Goal: Information Seeking & Learning: Learn about a topic

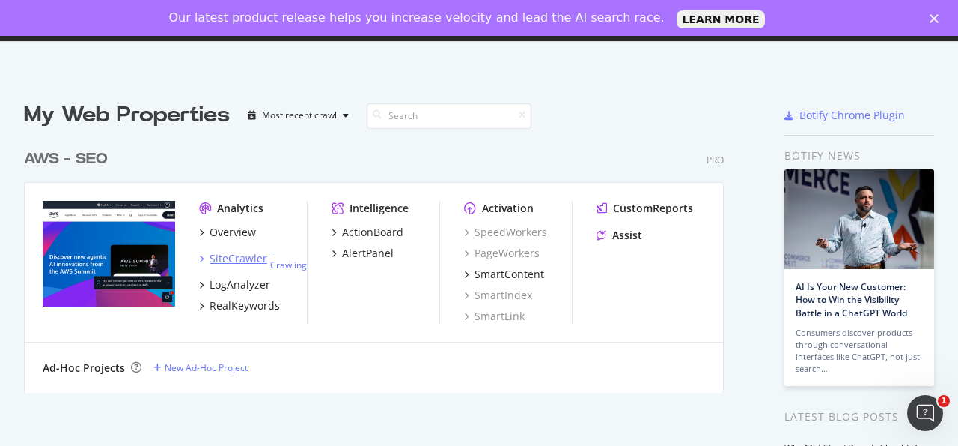
click at [240, 257] on div "SiteCrawler" at bounding box center [239, 258] width 58 height 15
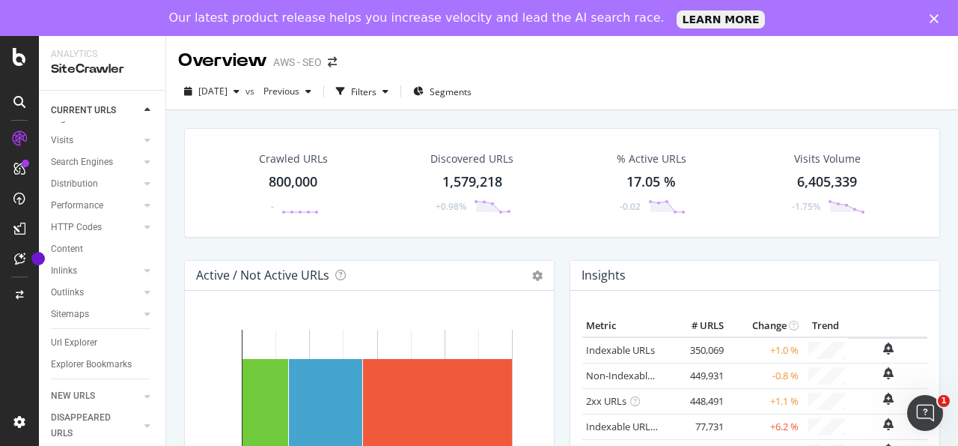
scroll to position [88, 0]
click at [87, 335] on div "Url Explorer" at bounding box center [74, 343] width 46 height 16
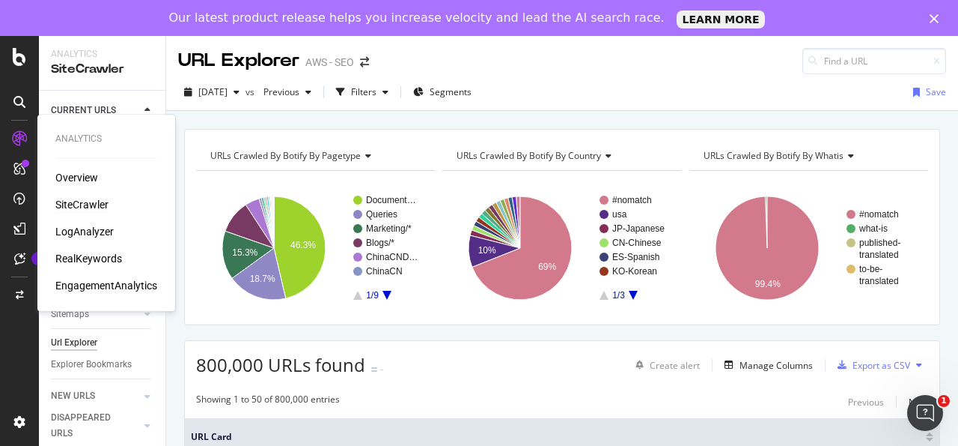
click at [98, 203] on div "SiteCrawler" at bounding box center [81, 204] width 53 height 15
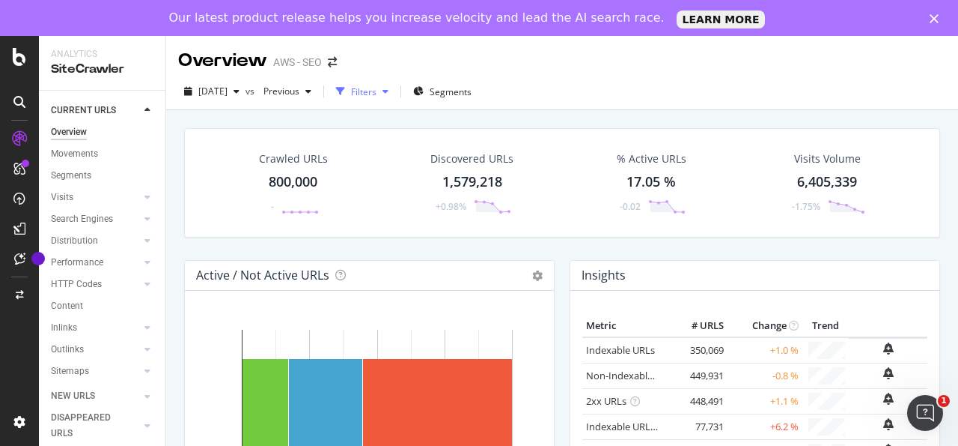
click at [377, 92] on div "Filters" at bounding box center [363, 91] width 25 height 13
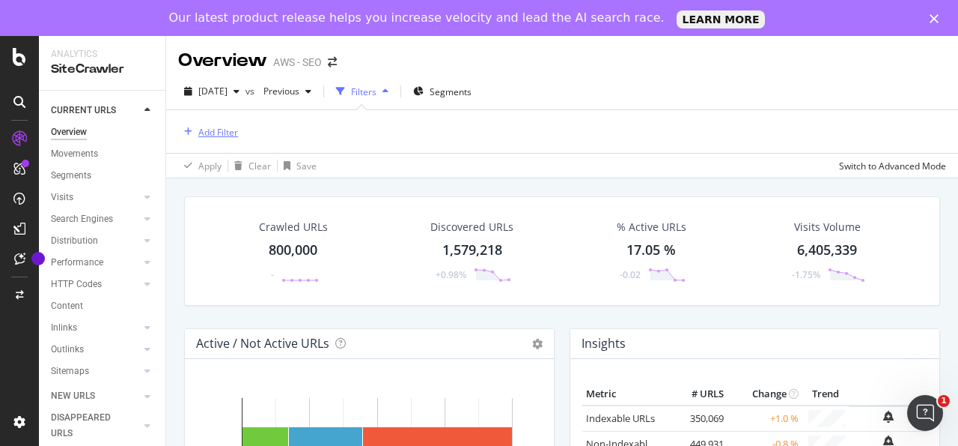
click at [231, 133] on div "Add Filter" at bounding box center [218, 132] width 40 height 13
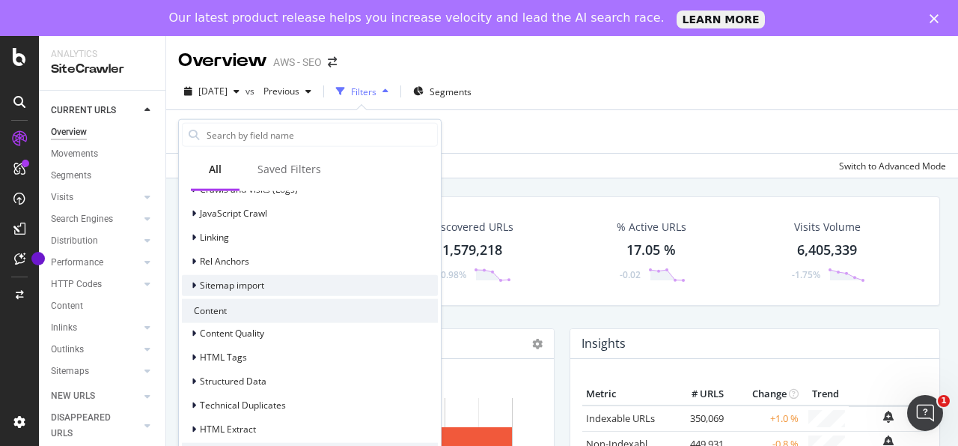
scroll to position [366, 0]
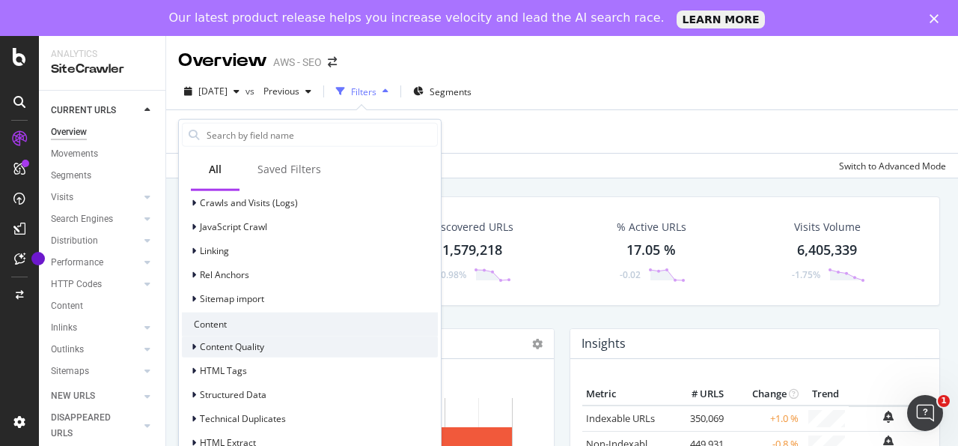
click at [192, 348] on icon at bounding box center [194, 345] width 4 height 9
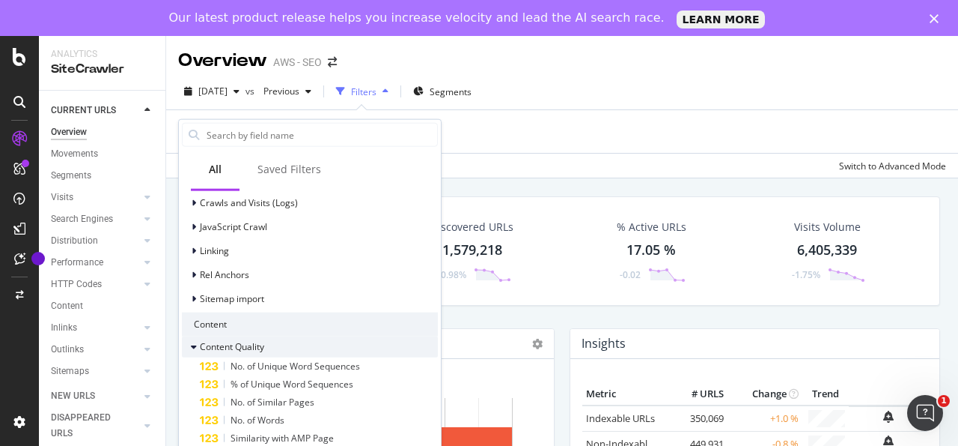
click at [201, 338] on div "Content Quality" at bounding box center [223, 345] width 82 height 15
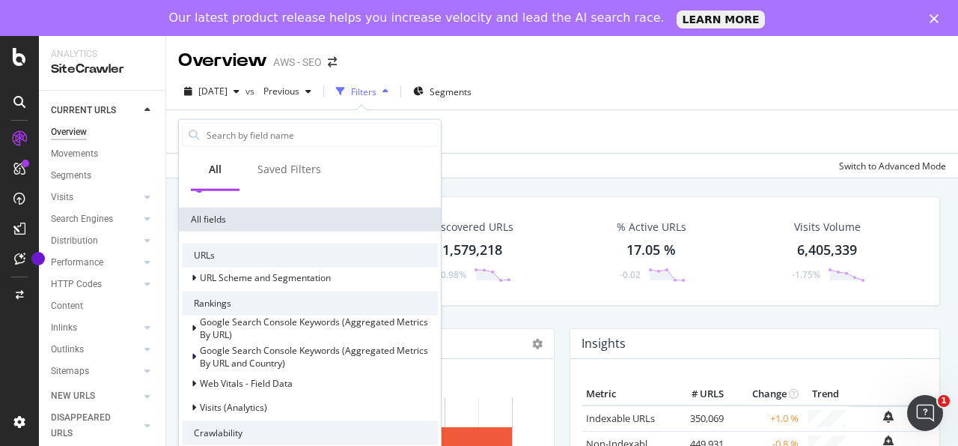
scroll to position [0, 0]
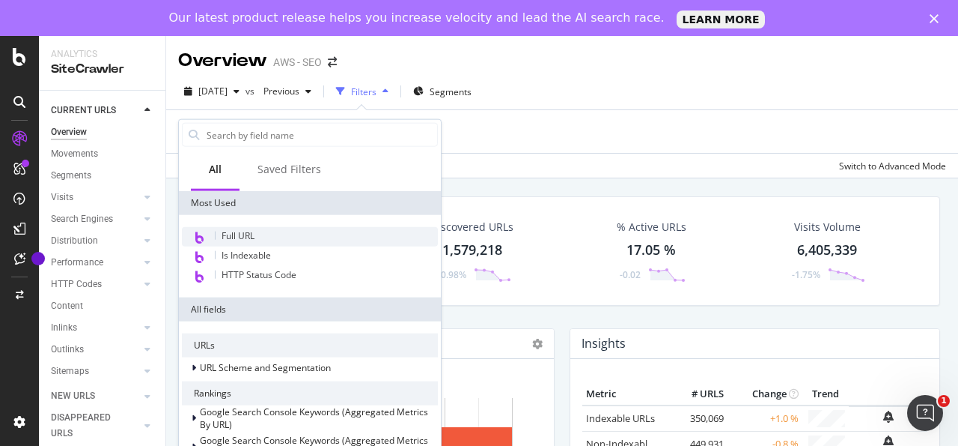
click at [248, 227] on div "Full URL" at bounding box center [310, 236] width 256 height 19
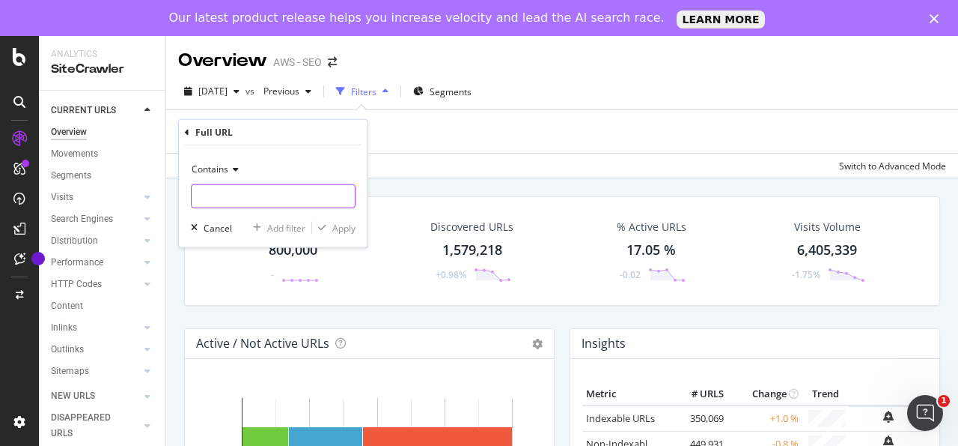
click at [248, 192] on input "text" at bounding box center [273, 196] width 163 height 24
paste input "[URL][DOMAIN_NAME]"
type input "[URL][DOMAIN_NAME]"
click at [274, 227] on div "Add filter" at bounding box center [286, 227] width 38 height 13
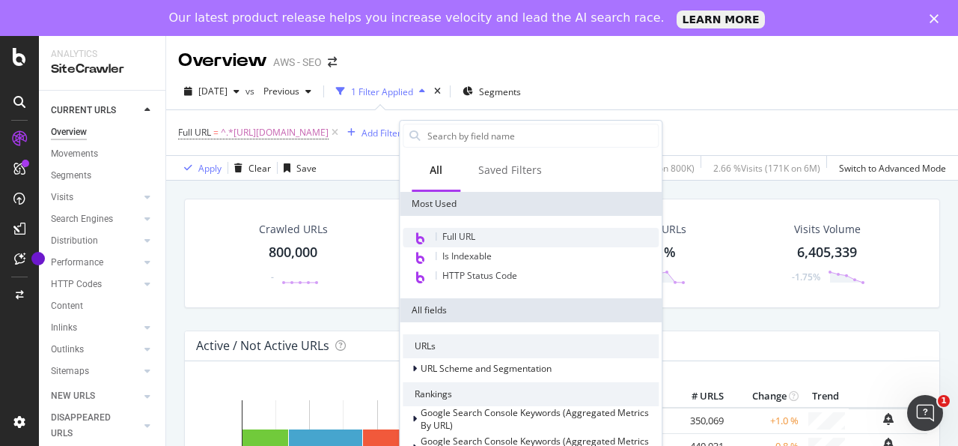
click at [476, 231] on span "Full URL" at bounding box center [459, 236] width 33 height 13
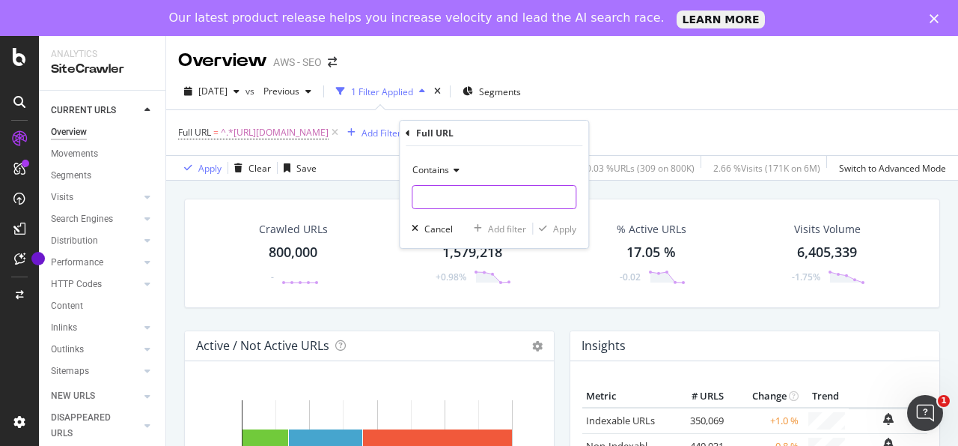
click at [484, 189] on input "text" at bounding box center [494, 197] width 163 height 24
paste input "[URL][DOMAIN_NAME]"
click at [547, 195] on input "[URL][DOMAIN_NAME]" at bounding box center [484, 197] width 142 height 24
type input "[URL][DOMAIN_NAME]"
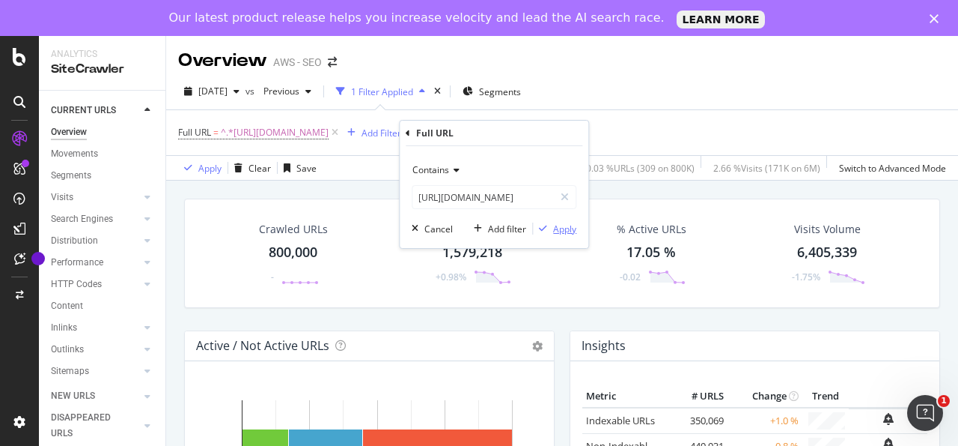
click at [568, 222] on div "Apply" at bounding box center [564, 228] width 23 height 13
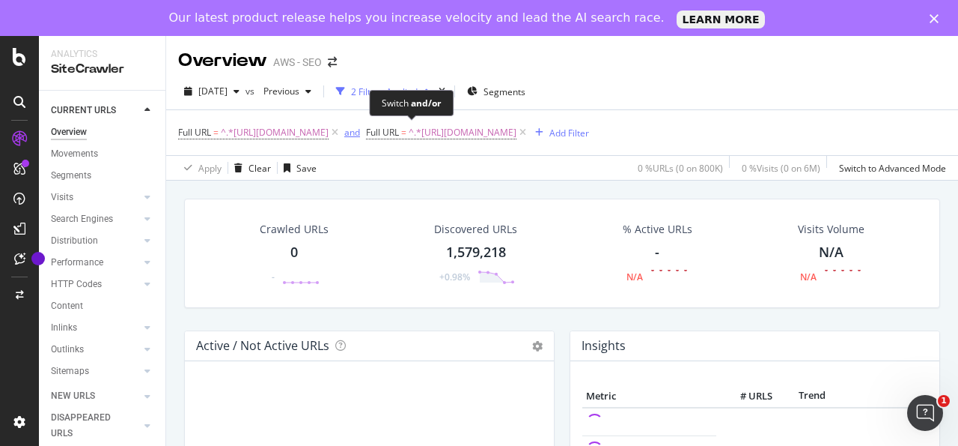
click at [360, 136] on div "and" at bounding box center [352, 132] width 16 height 13
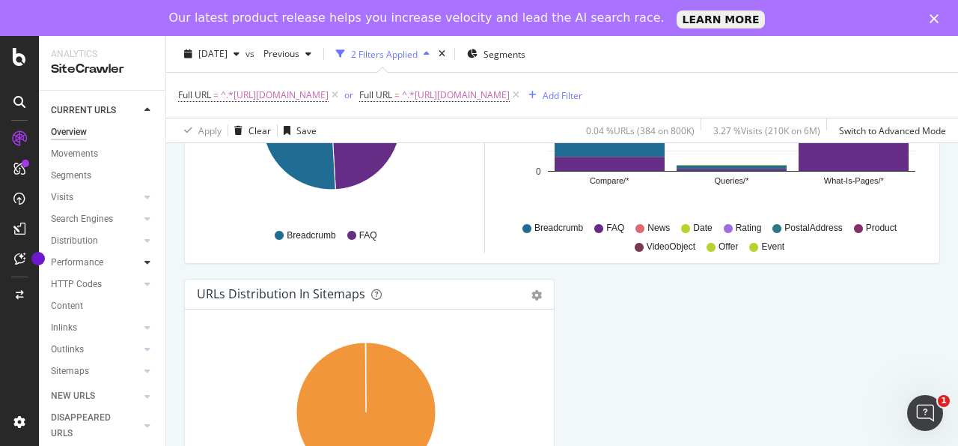
click at [145, 267] on icon at bounding box center [148, 262] width 6 height 9
click at [86, 314] on link "Content" at bounding box center [103, 306] width 104 height 16
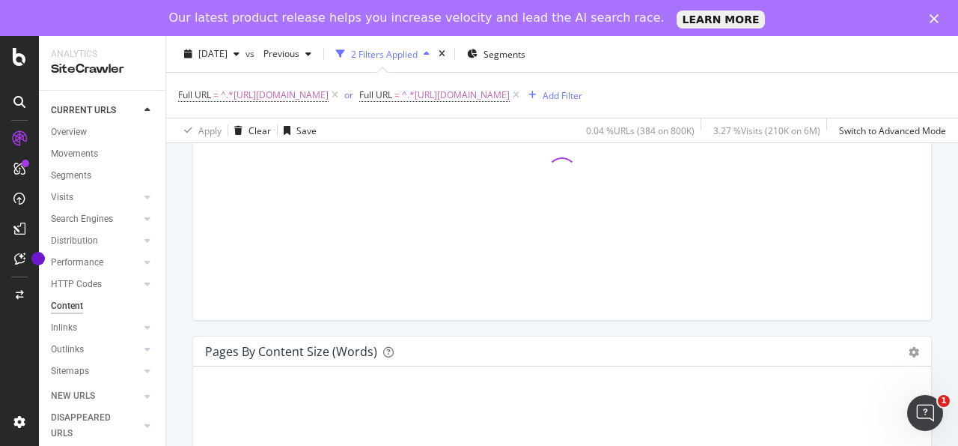
scroll to position [343, 0]
click at [91, 136] on link "Overview" at bounding box center [103, 132] width 104 height 16
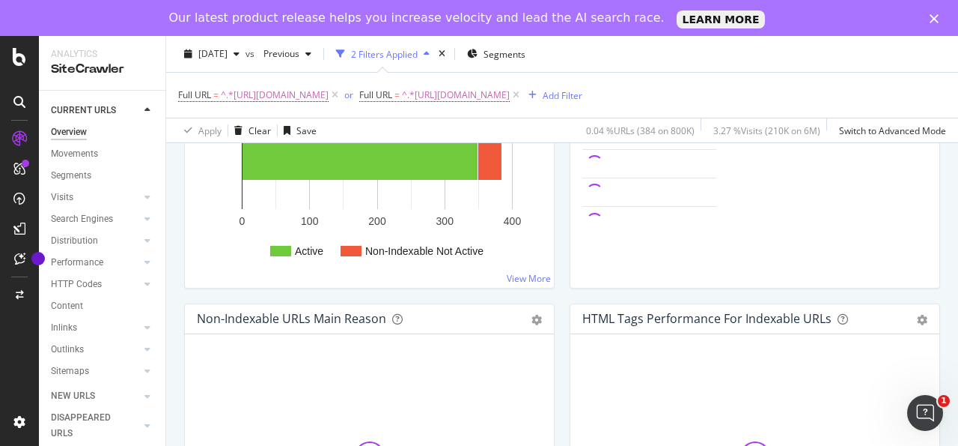
scroll to position [137, 0]
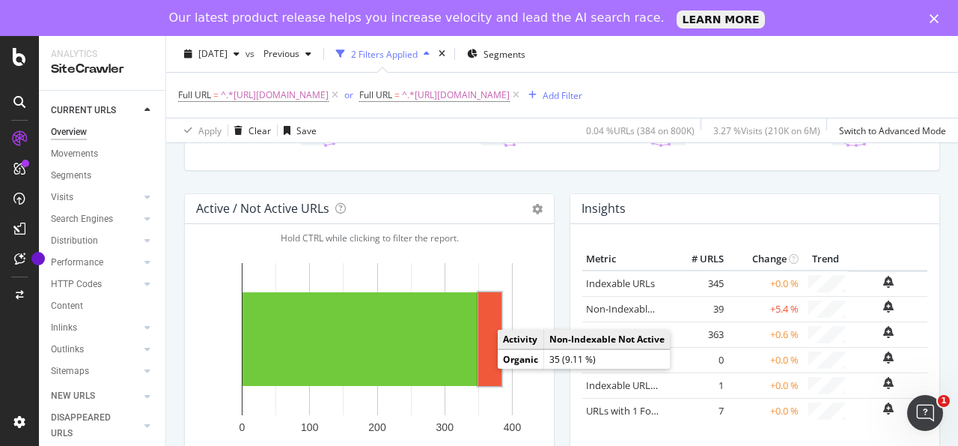
click at [493, 332] on rect "A chart." at bounding box center [489, 339] width 23 height 94
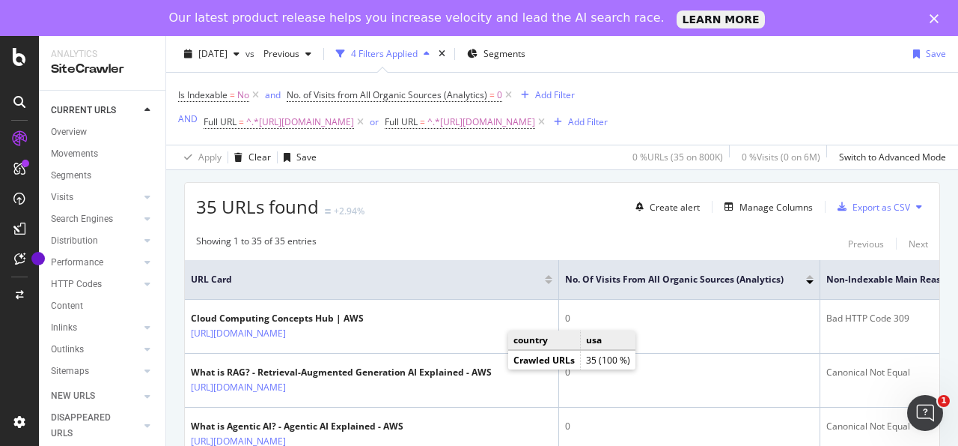
scroll to position [261, 0]
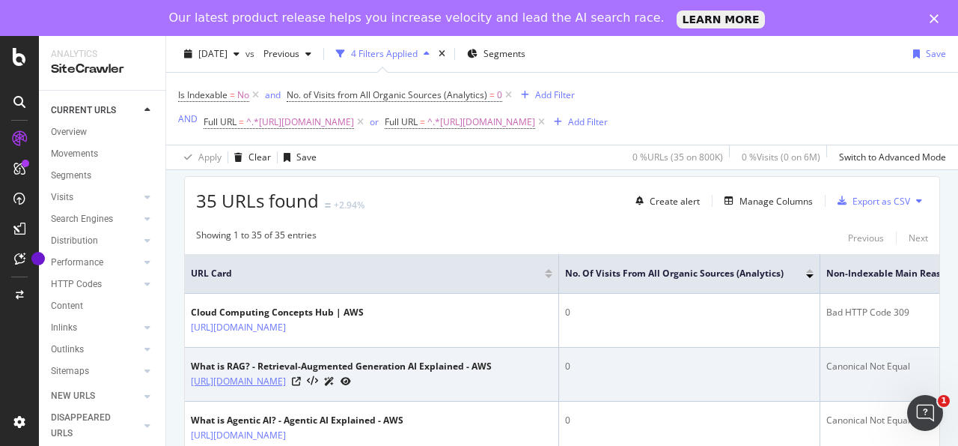
click at [286, 389] on link "[URL][DOMAIN_NAME]" at bounding box center [238, 381] width 95 height 15
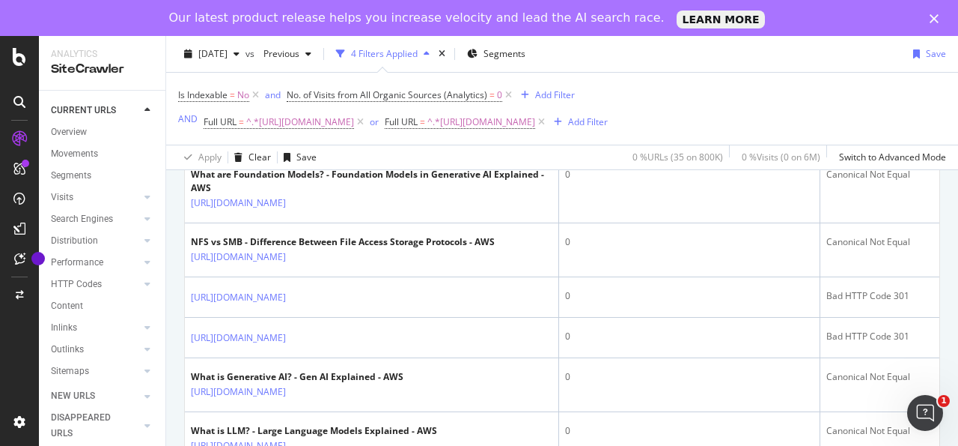
scroll to position [709, 0]
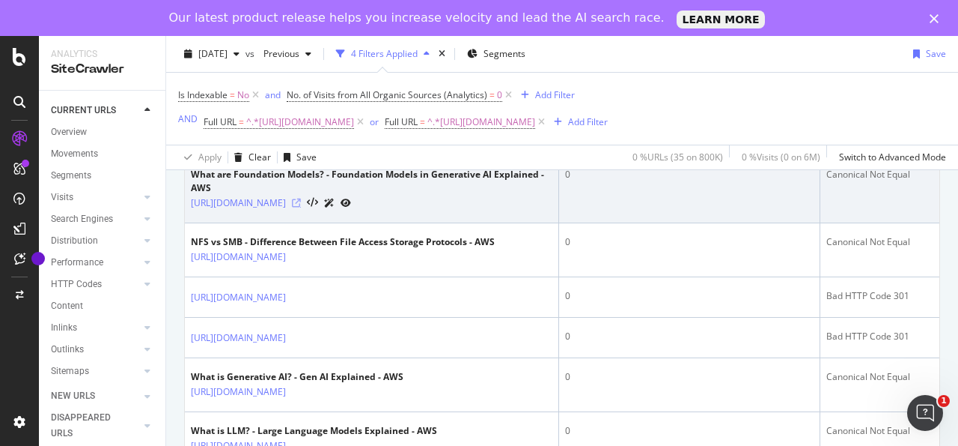
click at [301, 207] on icon at bounding box center [296, 202] width 9 height 9
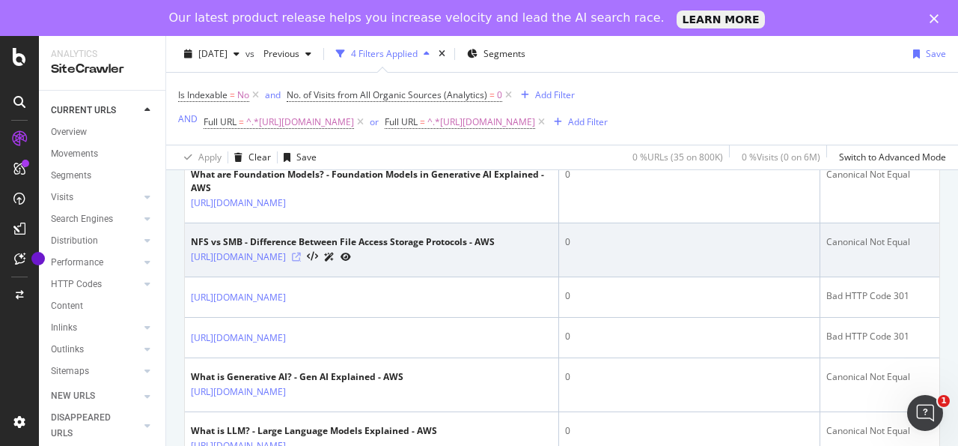
click at [301, 261] on icon at bounding box center [296, 256] width 9 height 9
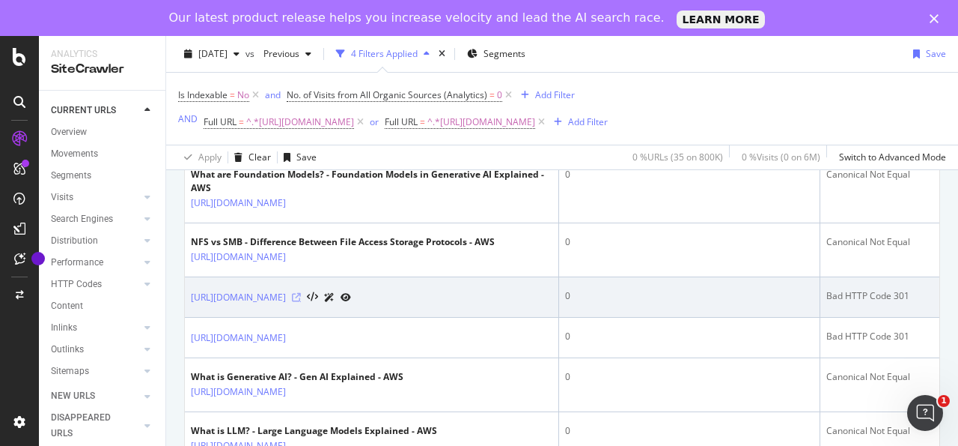
click at [301, 302] on icon at bounding box center [296, 297] width 9 height 9
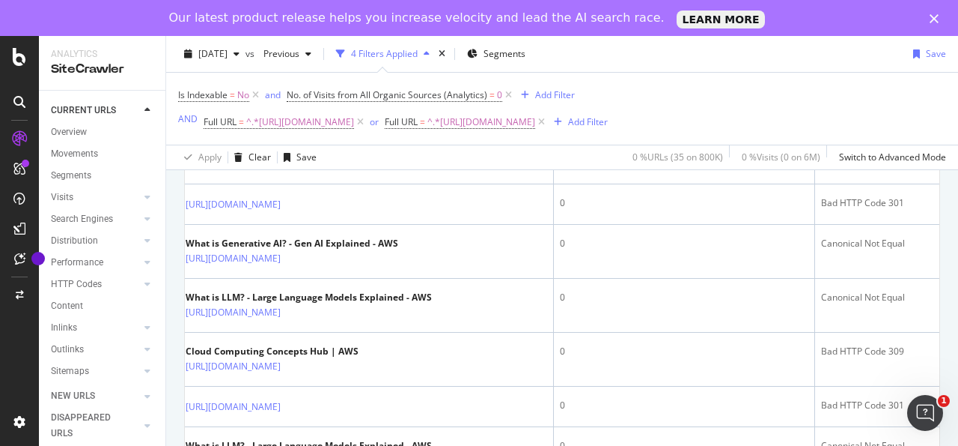
scroll to position [843, 0]
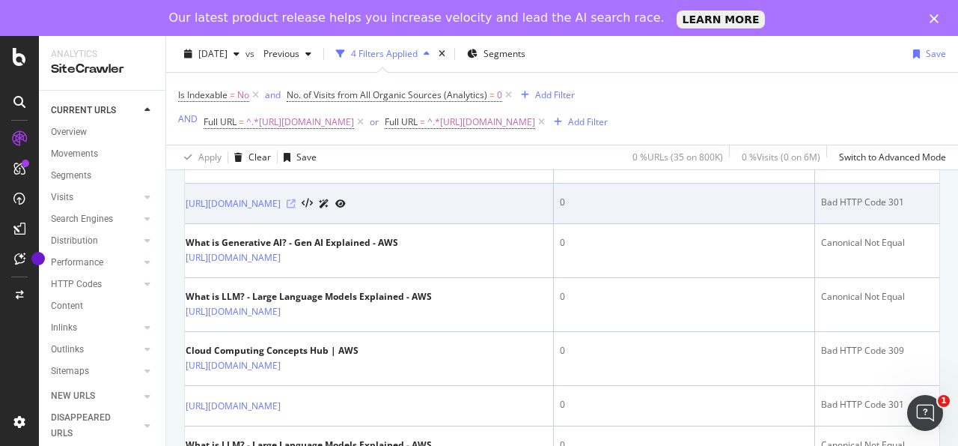
click at [296, 208] on icon at bounding box center [291, 203] width 9 height 9
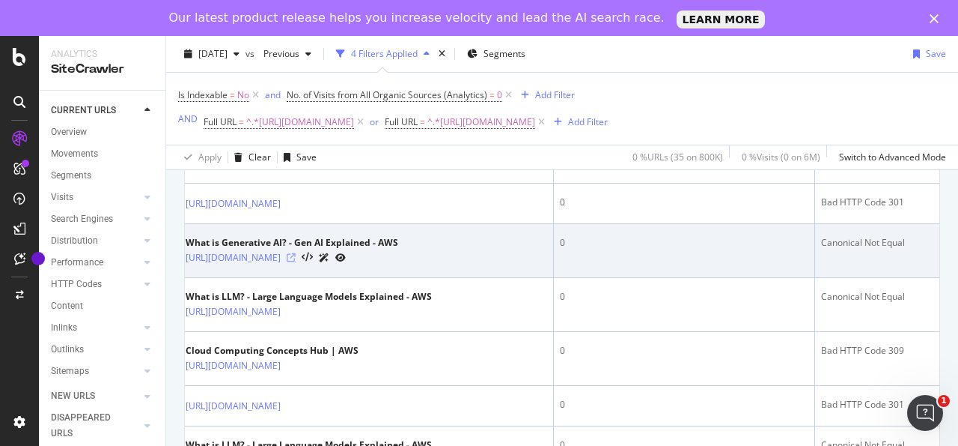
click at [296, 262] on icon at bounding box center [291, 257] width 9 height 9
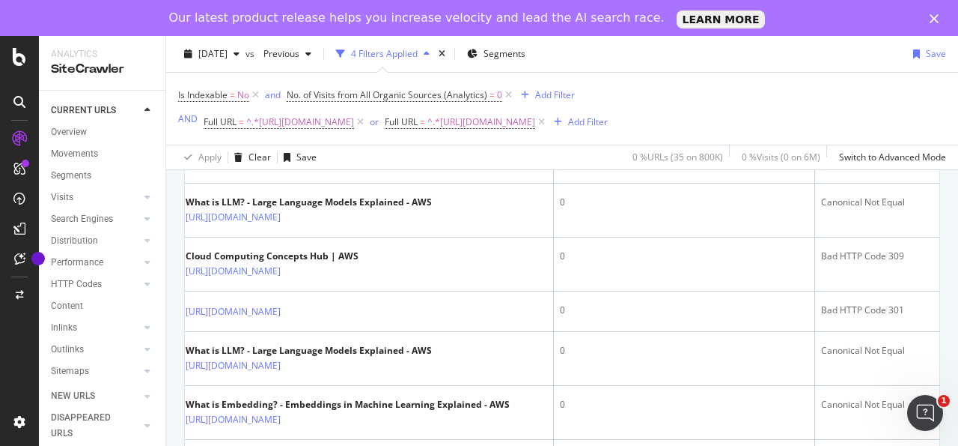
scroll to position [944, 0]
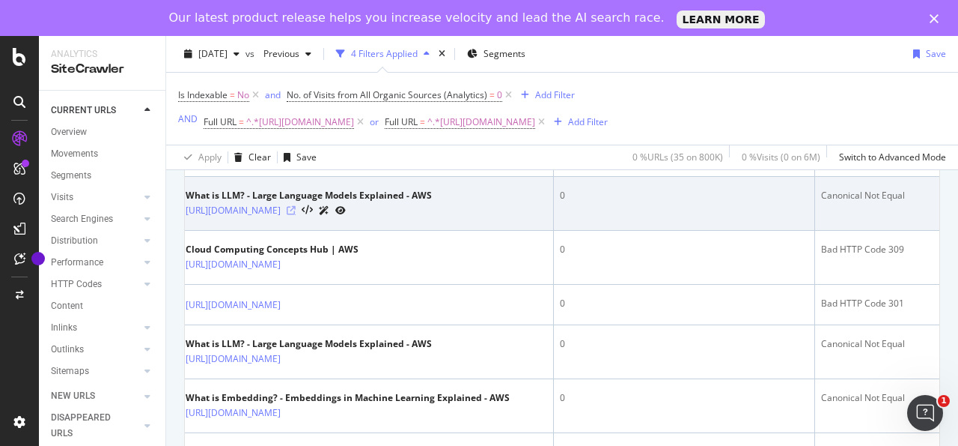
click at [296, 215] on icon at bounding box center [291, 210] width 9 height 9
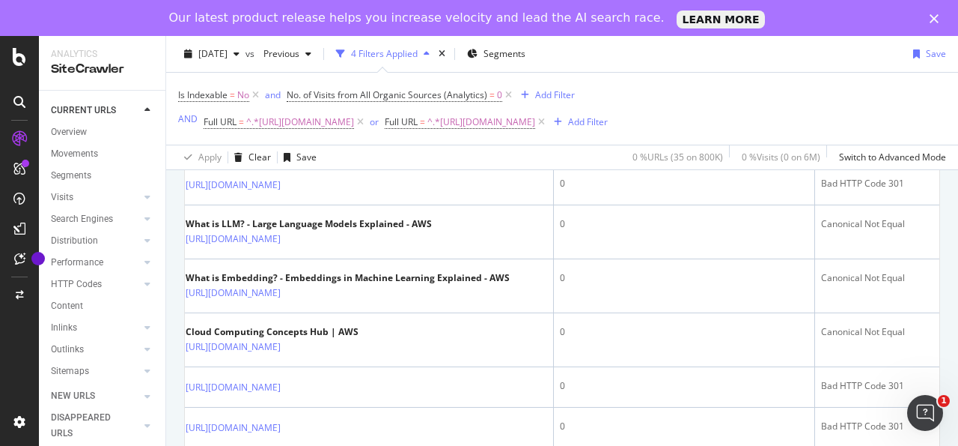
scroll to position [1077, 0]
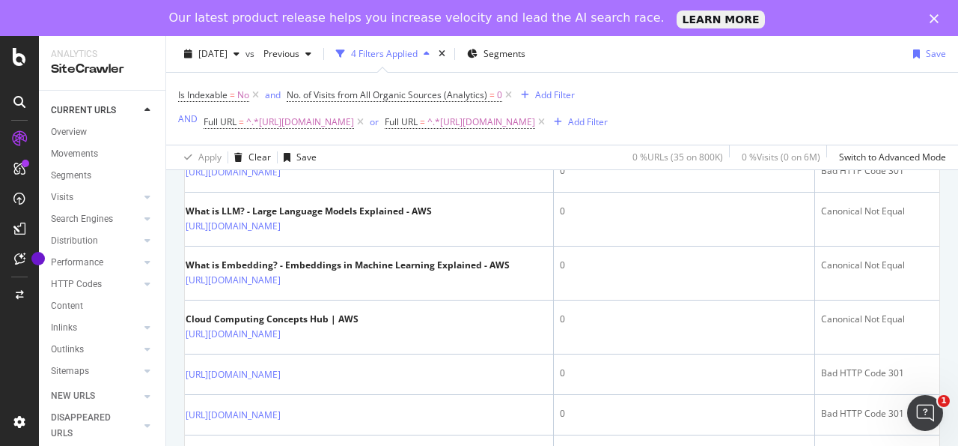
click at [296, 136] on icon at bounding box center [291, 131] width 9 height 9
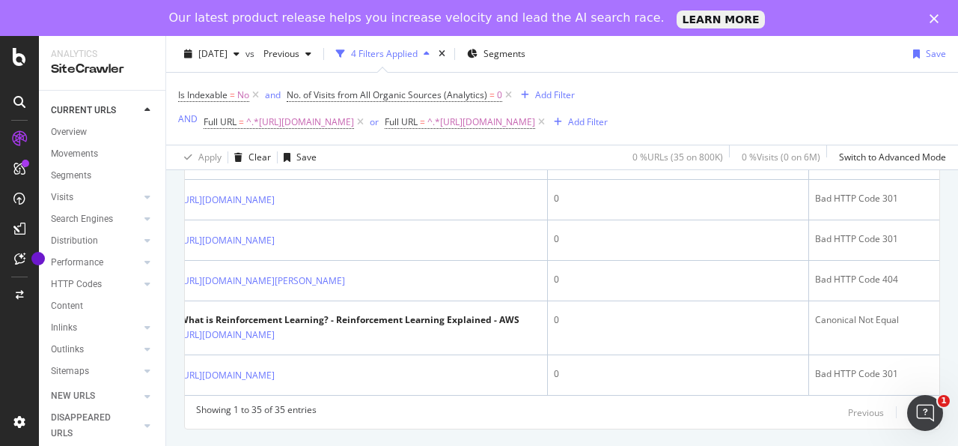
scroll to position [0, 13]
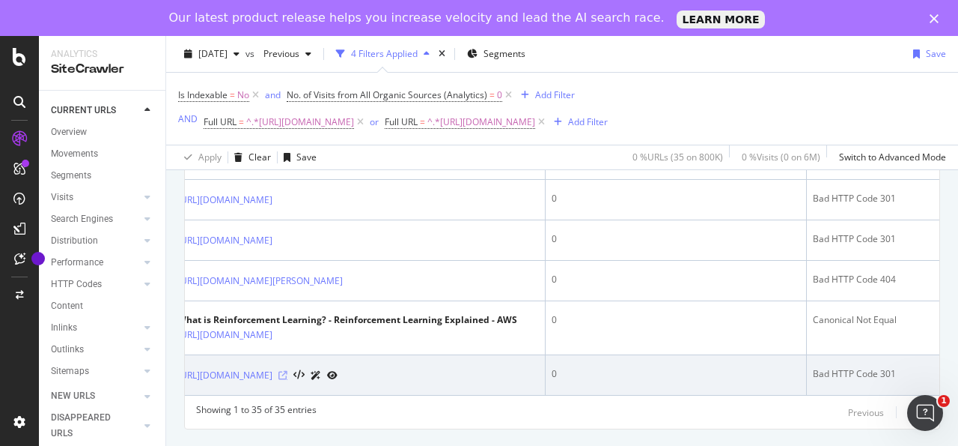
click at [288, 371] on icon at bounding box center [283, 375] width 9 height 9
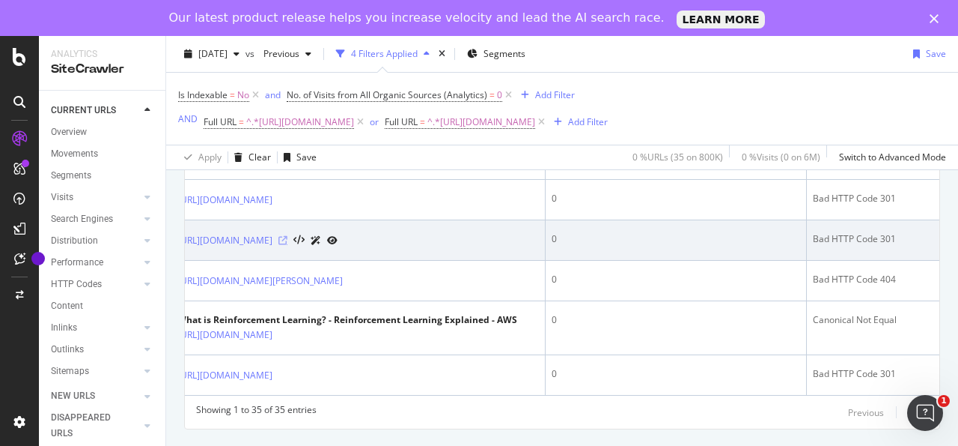
click at [288, 236] on icon at bounding box center [283, 240] width 9 height 9
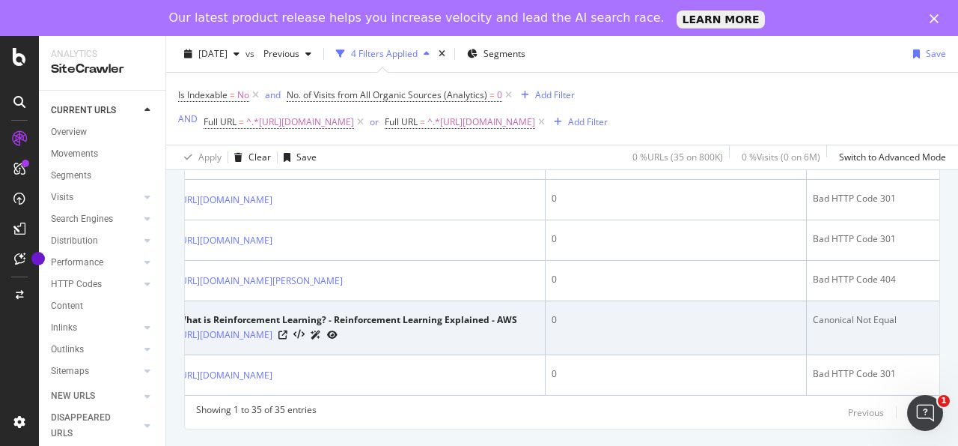
scroll to position [1968, 0]
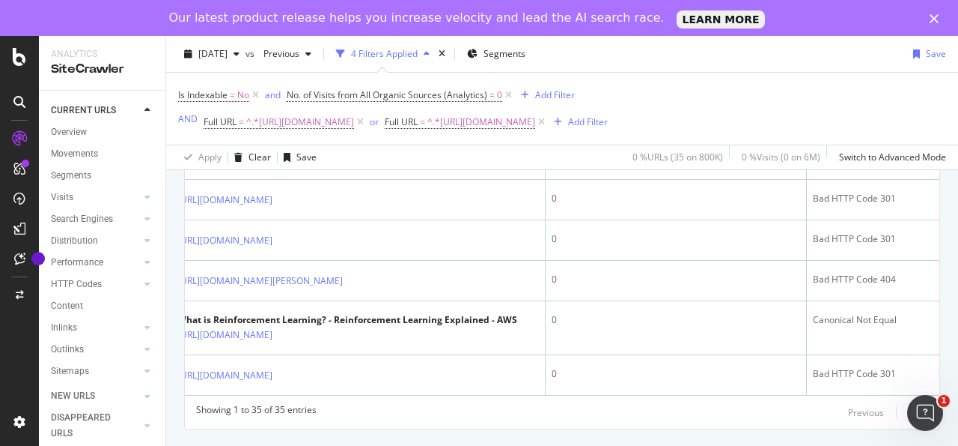
click at [288, 124] on icon at bounding box center [283, 119] width 9 height 9
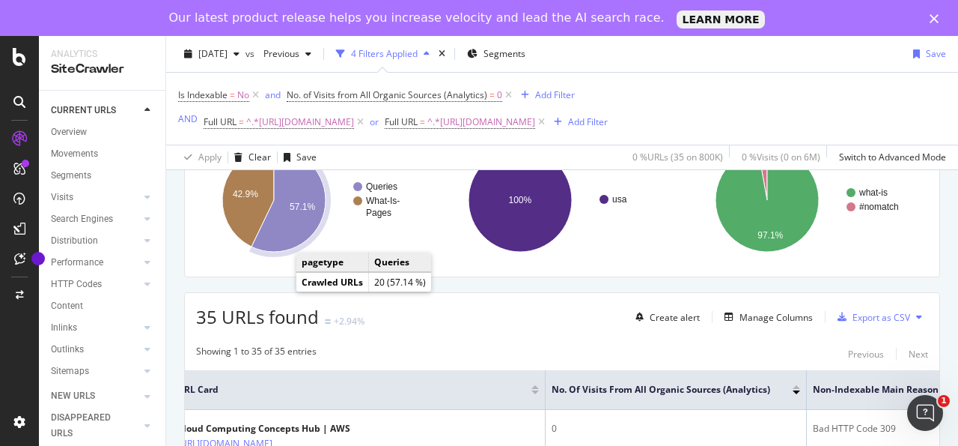
scroll to position [0, 0]
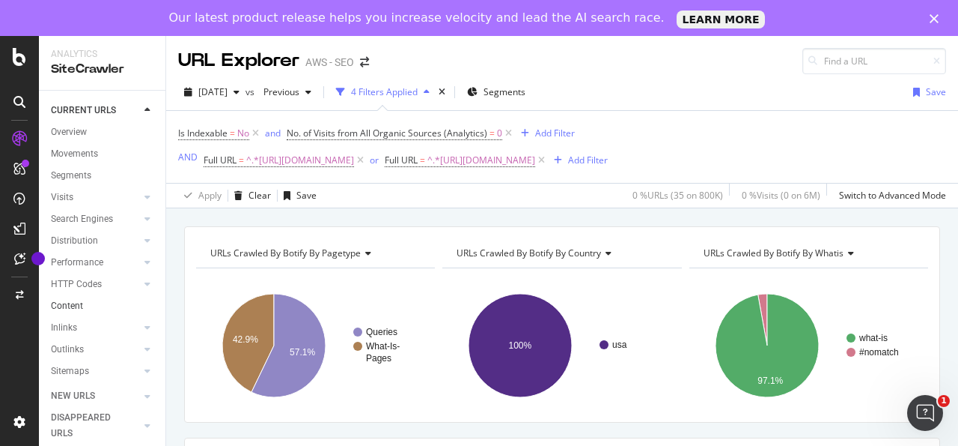
click at [94, 314] on link "Content" at bounding box center [103, 306] width 104 height 16
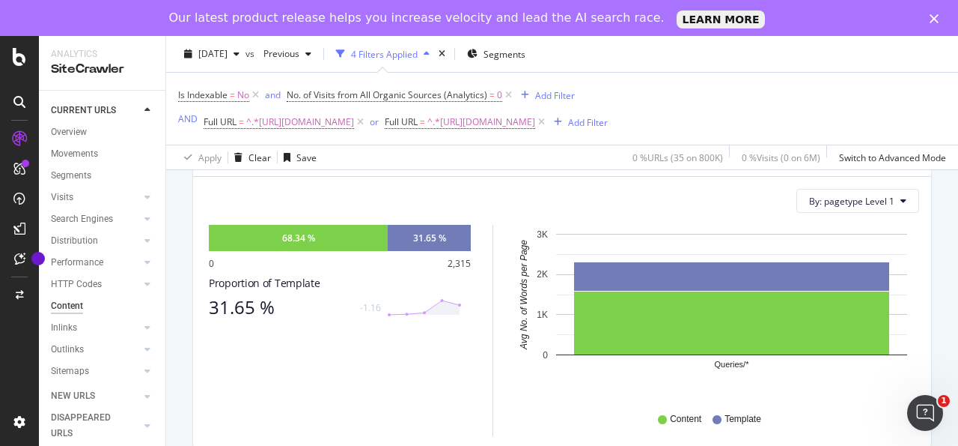
scroll to position [240, 0]
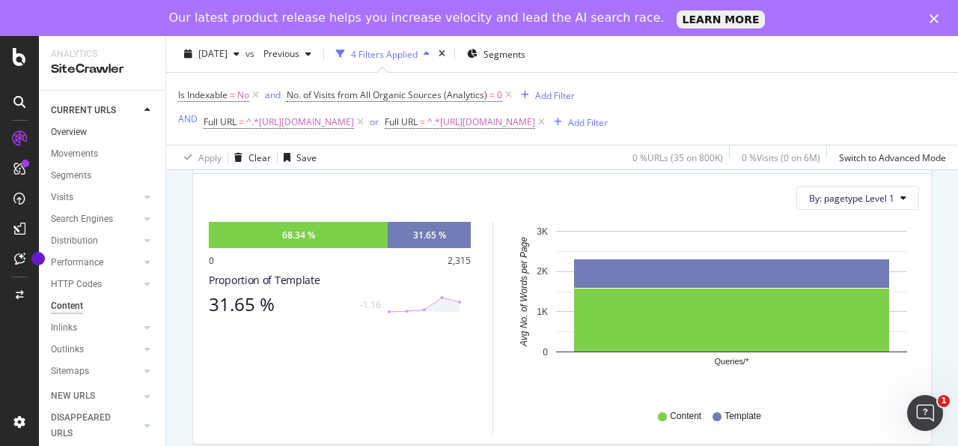
click at [88, 133] on link "Overview" at bounding box center [103, 132] width 104 height 16
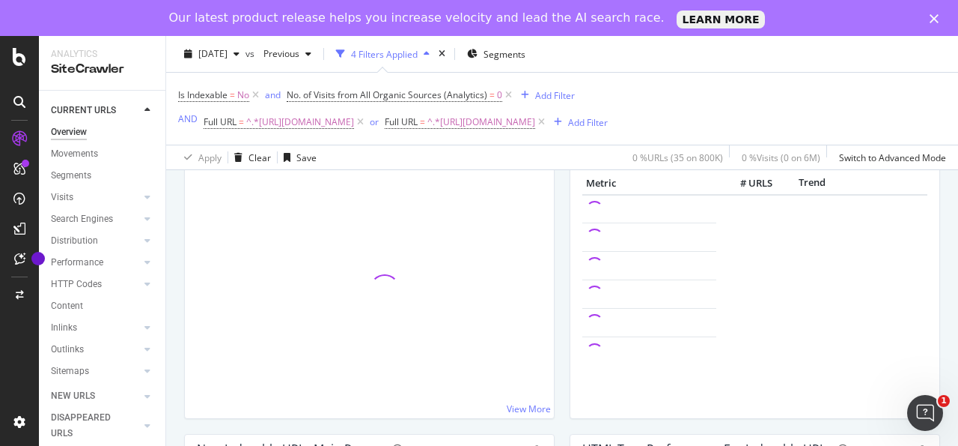
scroll to position [164, 0]
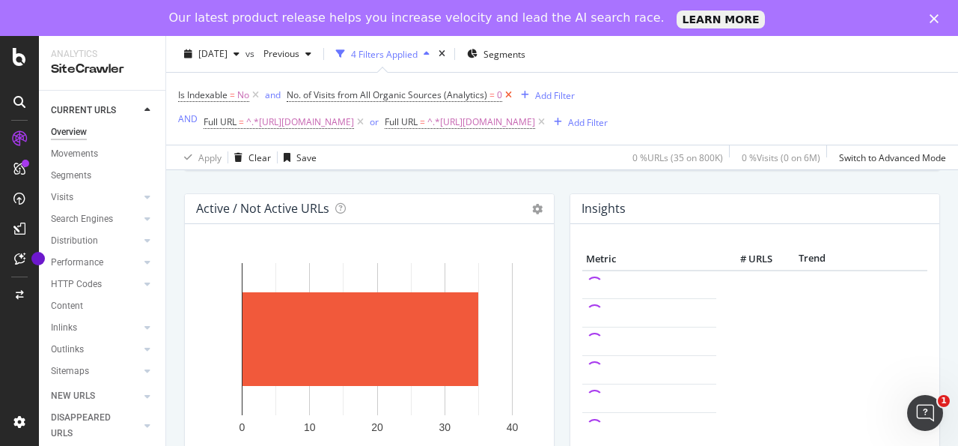
click at [508, 94] on icon at bounding box center [508, 95] width 13 height 15
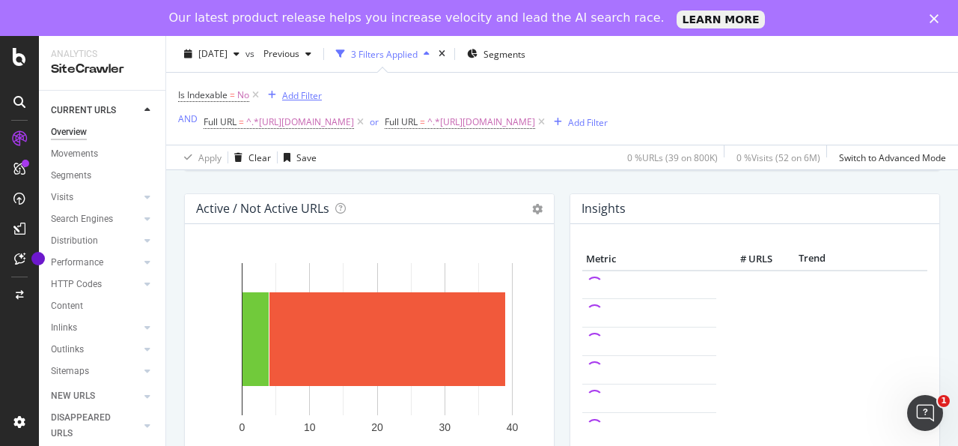
click at [303, 95] on div "Add Filter" at bounding box center [302, 94] width 40 height 13
click at [560, 80] on div "Is Indexable = No Add Filter AND Full URL = ^.*[URL][DOMAIN_NAME] or Full URL =…" at bounding box center [562, 109] width 768 height 72
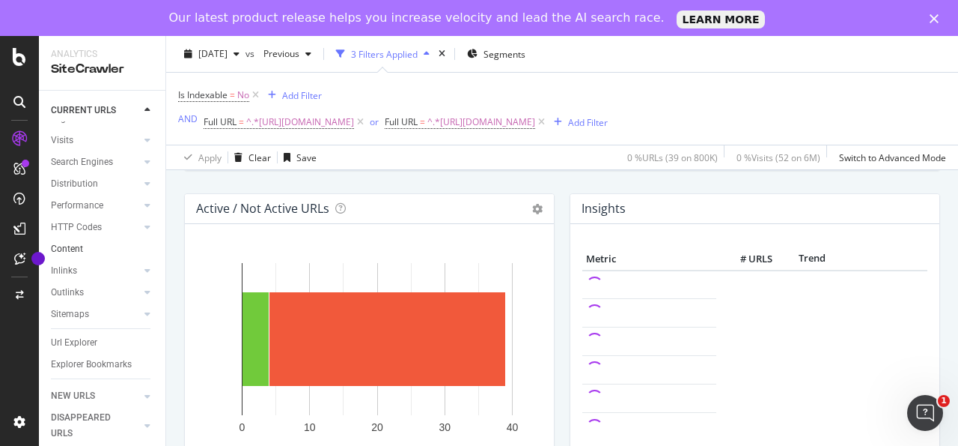
click at [94, 251] on link "Content" at bounding box center [103, 249] width 104 height 16
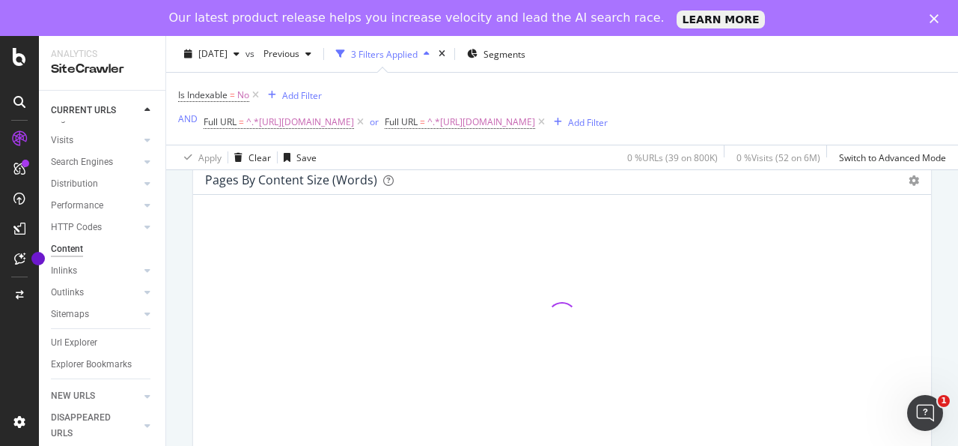
scroll to position [549, 0]
click at [99, 202] on div "Performance" at bounding box center [77, 206] width 52 height 16
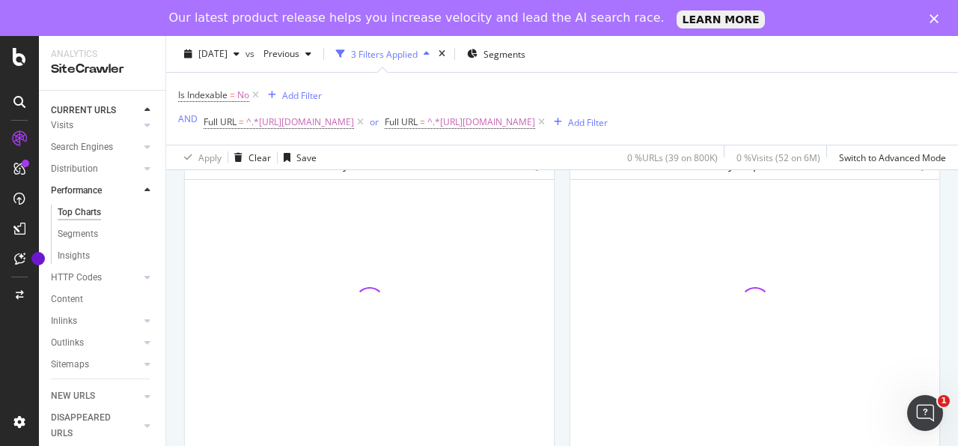
scroll to position [252, 0]
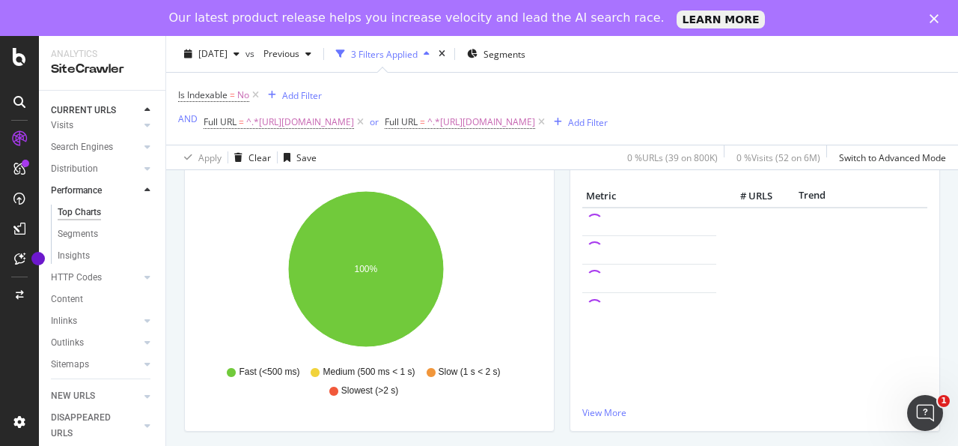
click at [145, 195] on icon at bounding box center [148, 190] width 6 height 9
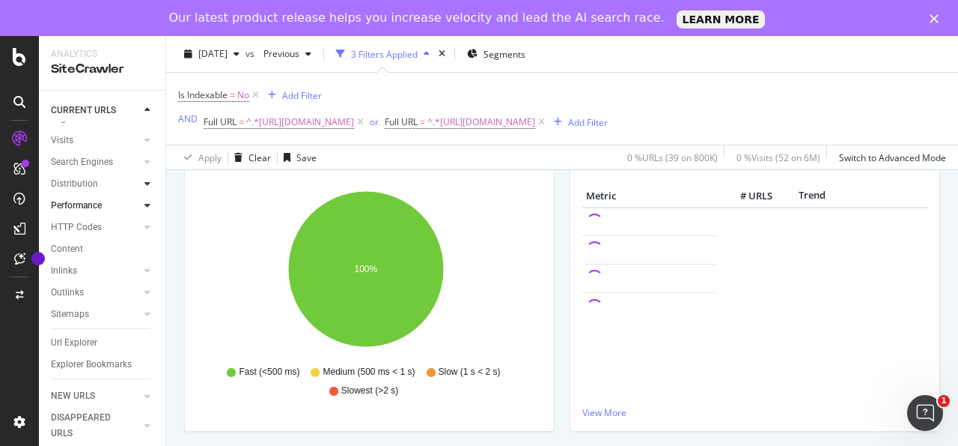
click at [140, 190] on div at bounding box center [147, 183] width 15 height 15
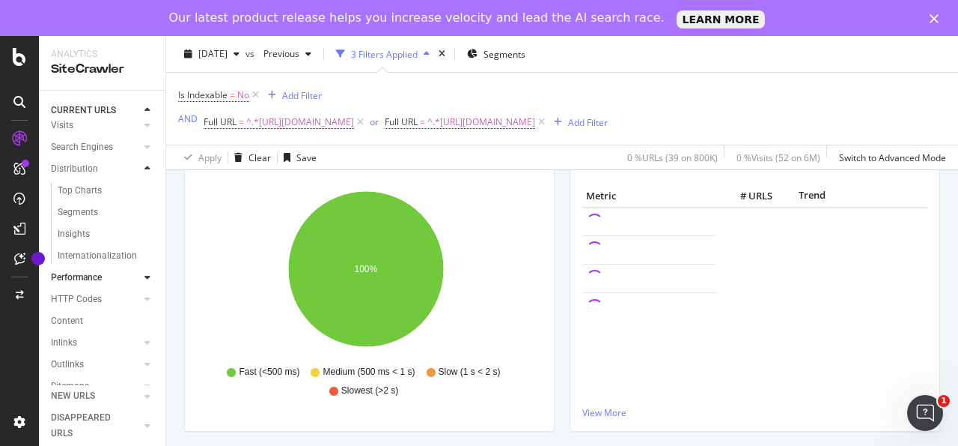
click at [140, 176] on div at bounding box center [147, 168] width 15 height 15
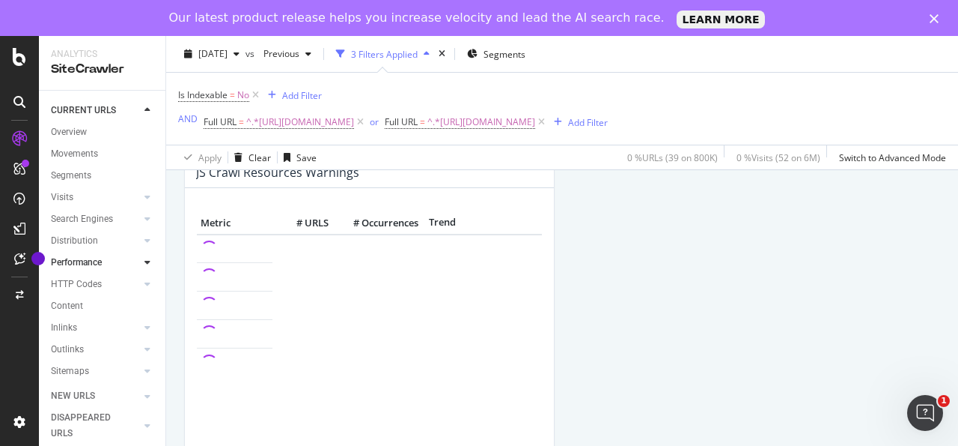
scroll to position [1491, 0]
click at [76, 314] on div "Content" at bounding box center [67, 306] width 32 height 16
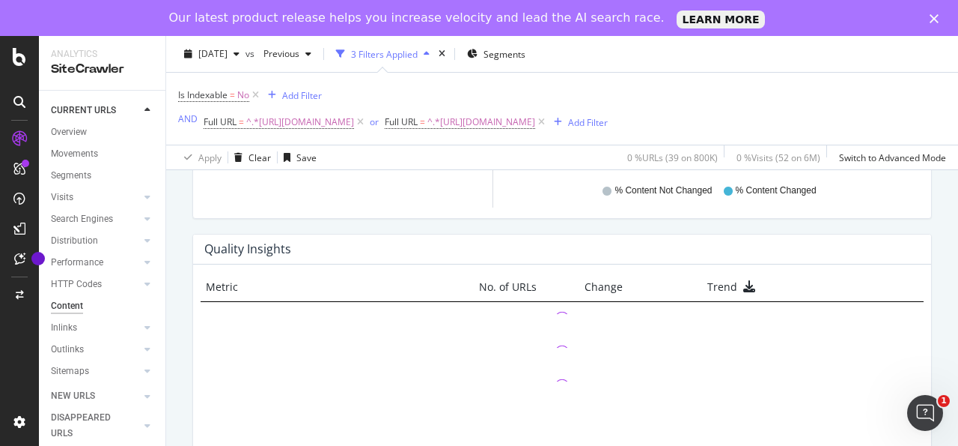
scroll to position [1170, 0]
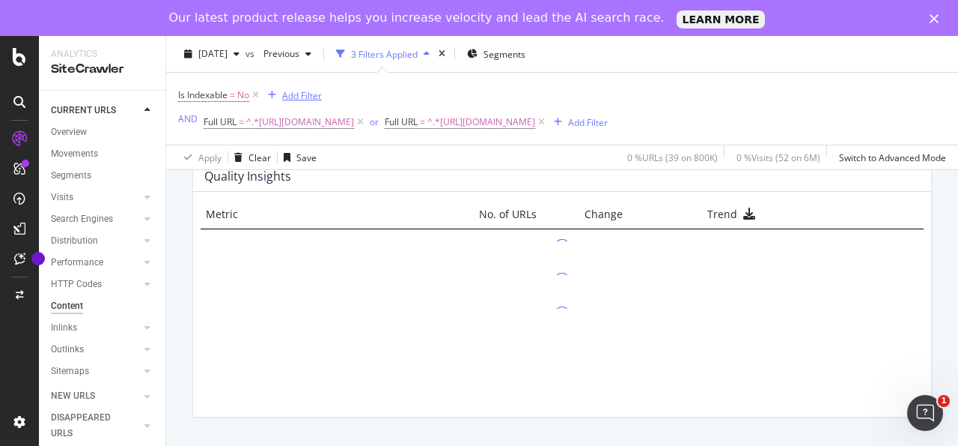
click at [311, 98] on div "Add Filter" at bounding box center [302, 94] width 40 height 13
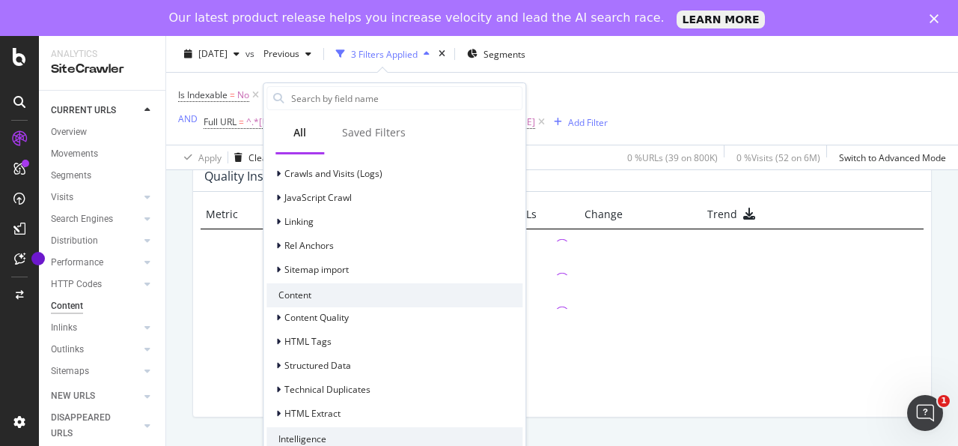
scroll to position [464, 0]
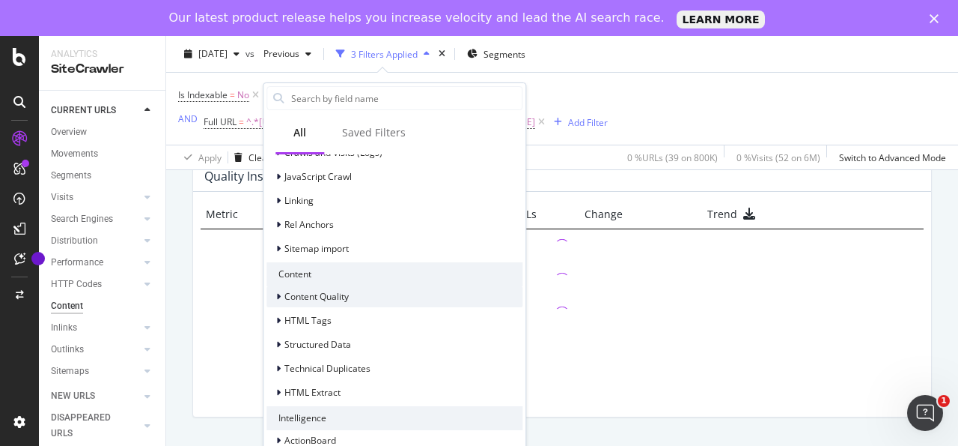
click at [282, 293] on div at bounding box center [280, 296] width 9 height 15
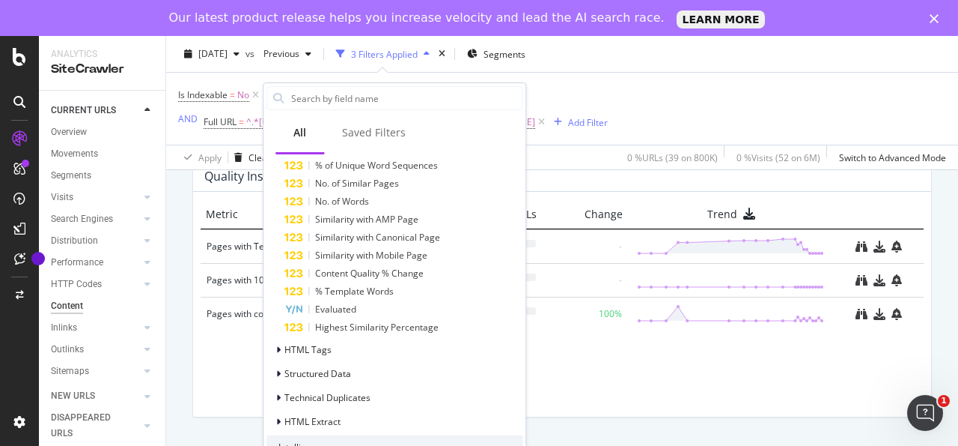
scroll to position [636, 0]
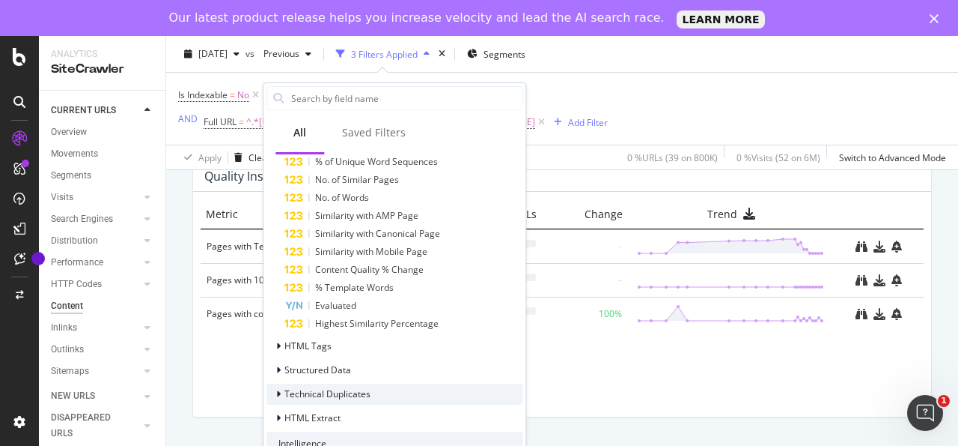
click at [279, 391] on icon at bounding box center [278, 393] width 4 height 9
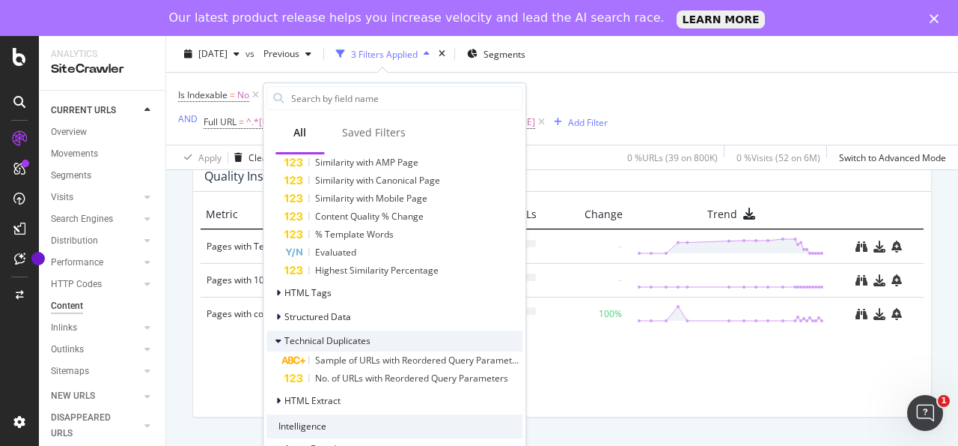
scroll to position [697, 0]
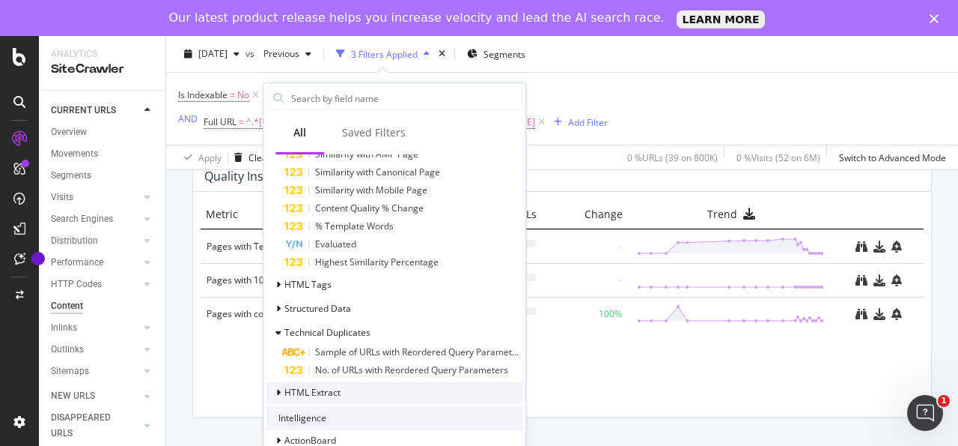
click at [285, 395] on span "HTML Extract" at bounding box center [313, 392] width 56 height 13
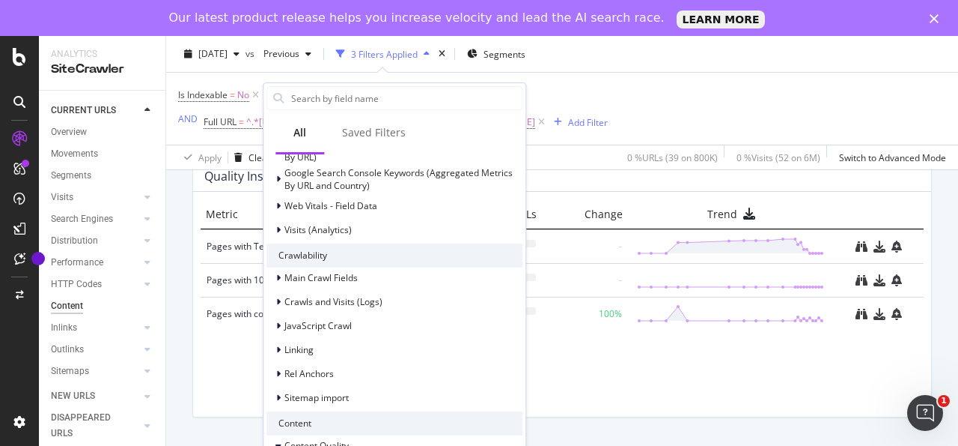
scroll to position [275, 0]
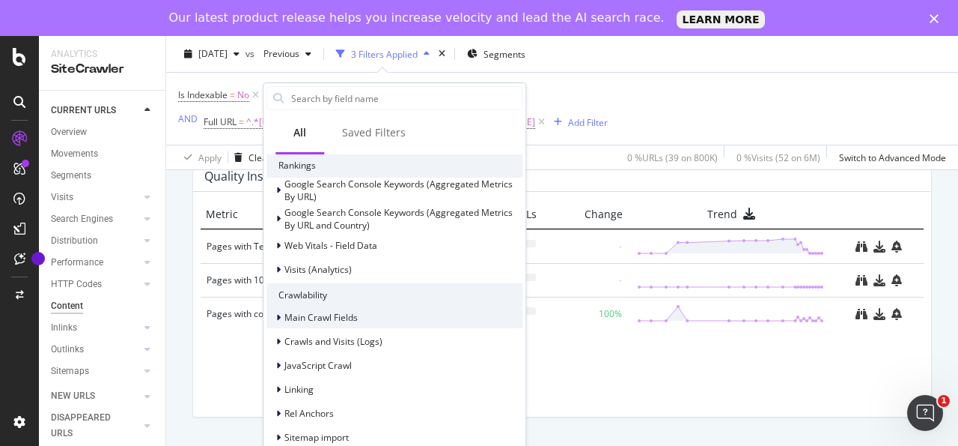
click at [279, 314] on icon at bounding box center [278, 317] width 4 height 9
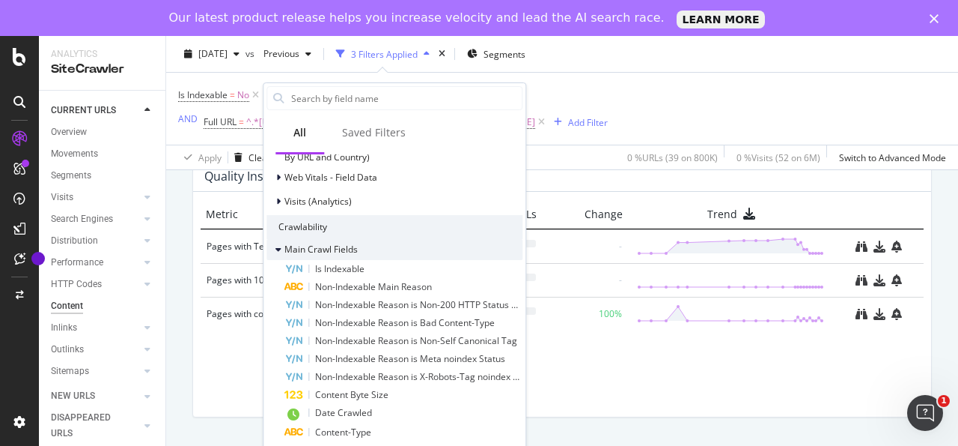
scroll to position [239, 0]
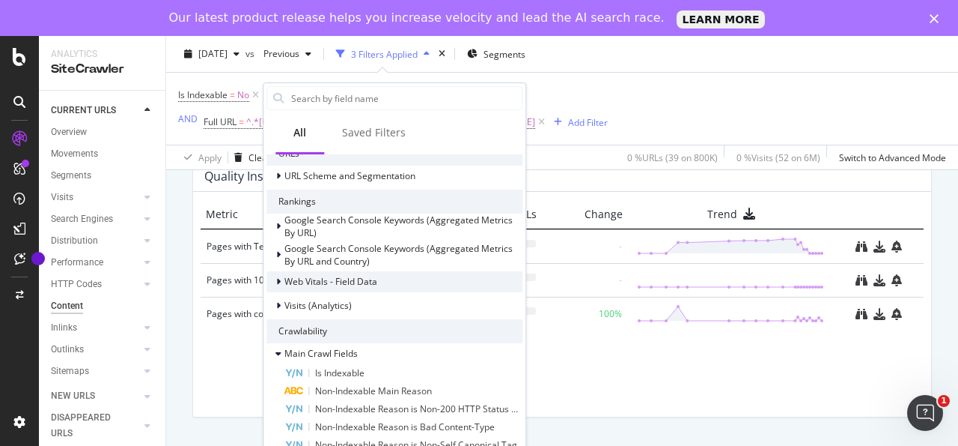
click at [321, 282] on span "Web Vitals - Field Data" at bounding box center [331, 281] width 93 height 13
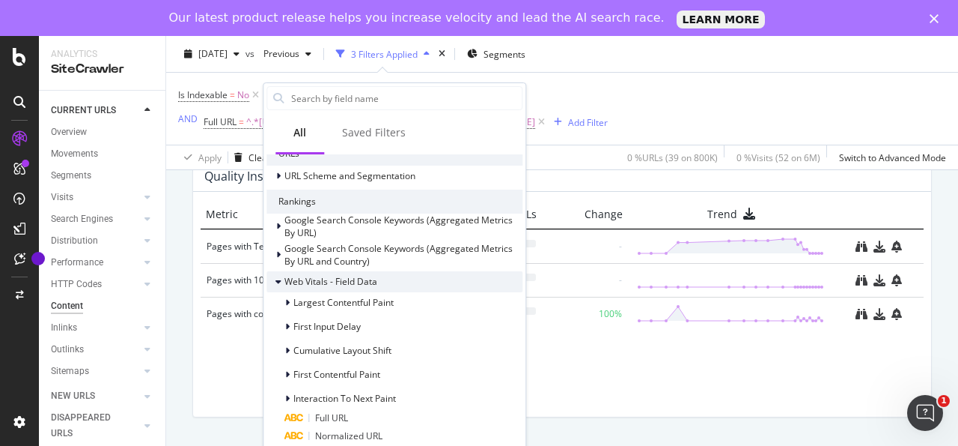
click at [321, 282] on span "Web Vitals - Field Data" at bounding box center [331, 281] width 93 height 13
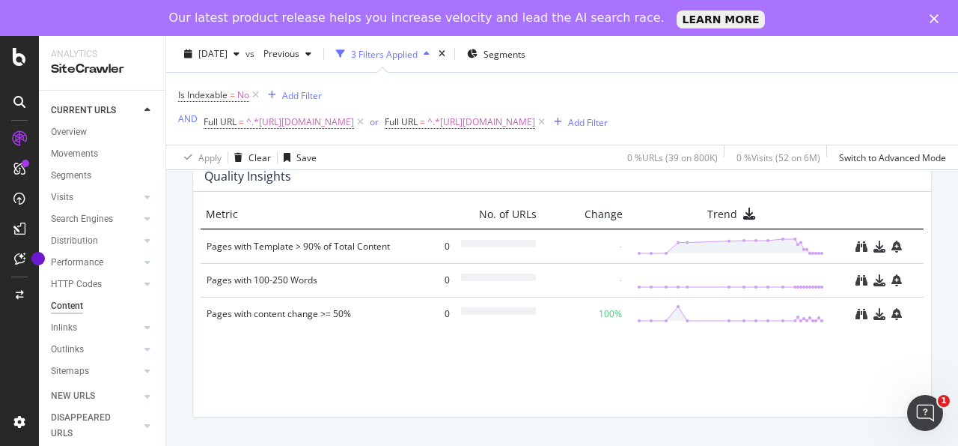
scroll to position [2, 0]
click at [92, 127] on link "Overview" at bounding box center [103, 130] width 104 height 16
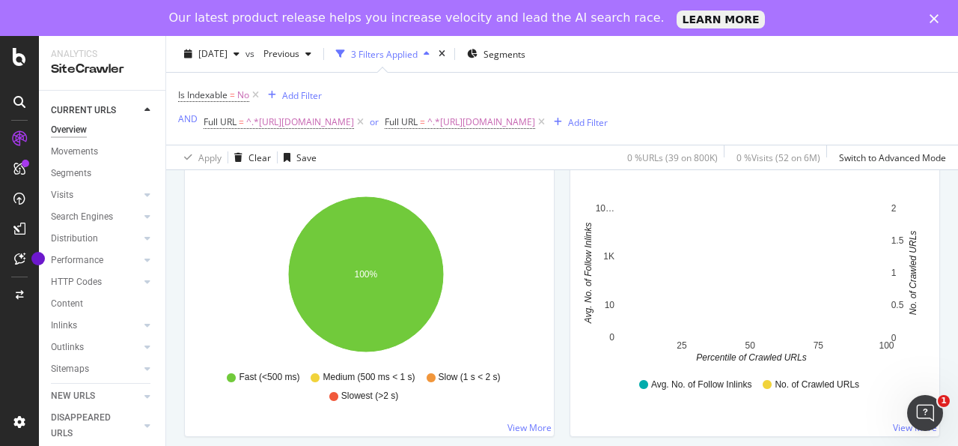
scroll to position [164, 0]
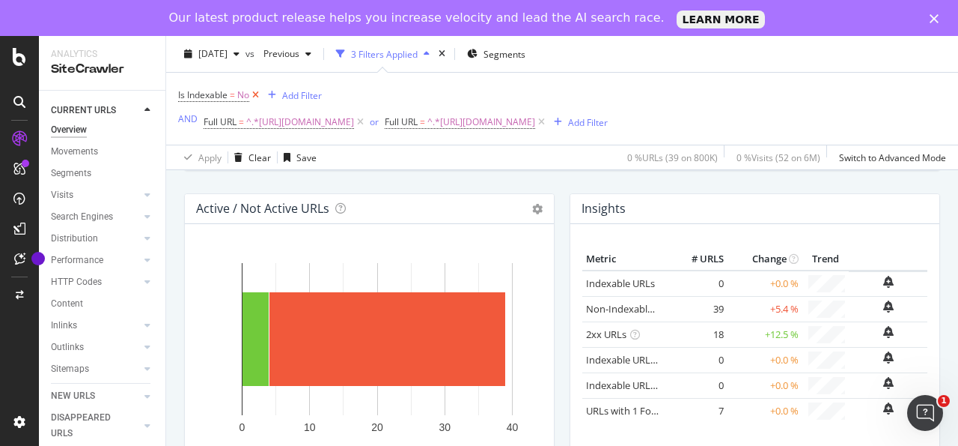
click at [258, 94] on icon at bounding box center [255, 95] width 13 height 15
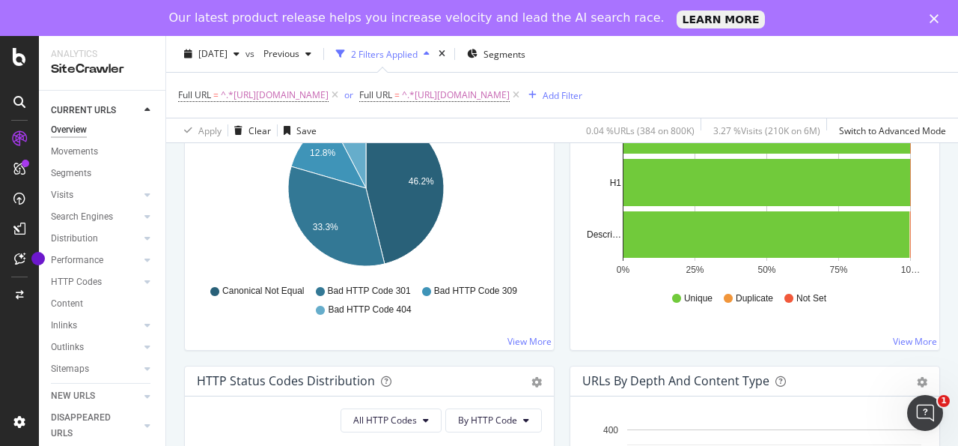
scroll to position [536, 0]
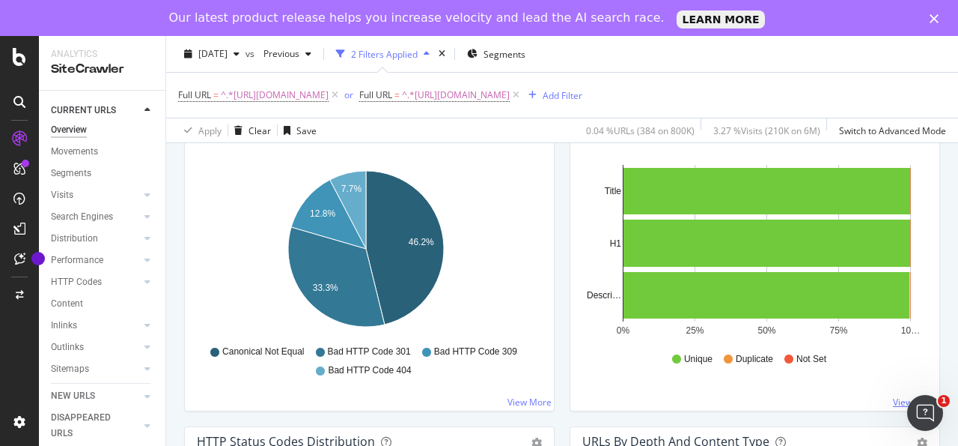
click at [893, 399] on link "View More" at bounding box center [915, 401] width 44 height 13
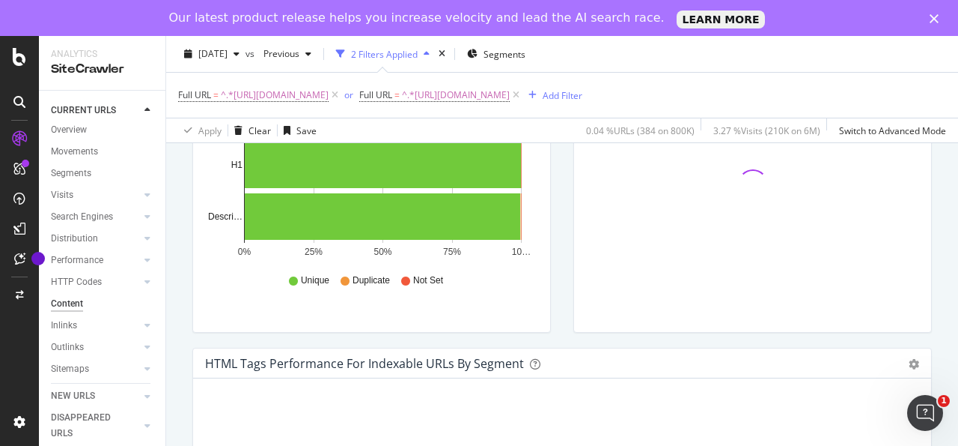
scroll to position [332, 0]
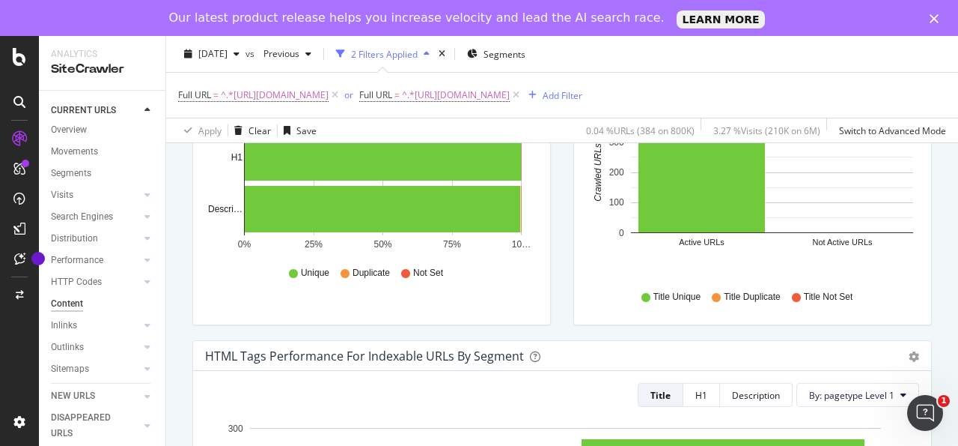
click at [397, 273] on div "Unique Duplicate Not Set" at bounding box center [372, 273] width 318 height 34
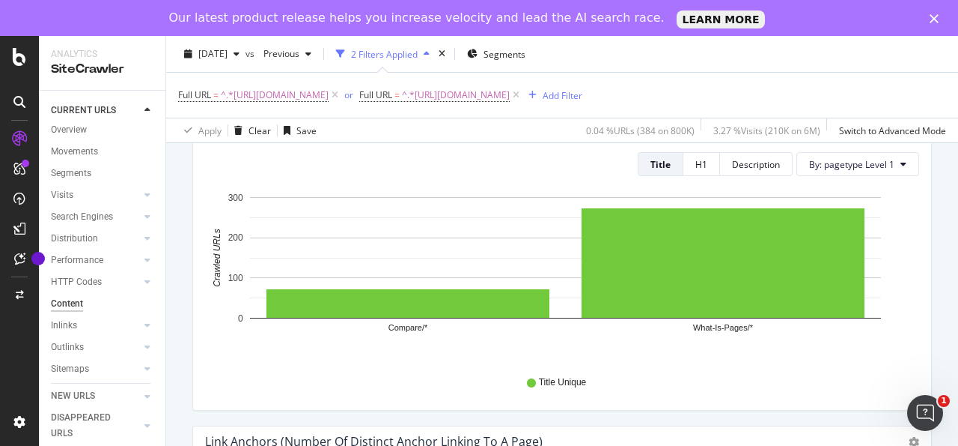
scroll to position [550, 0]
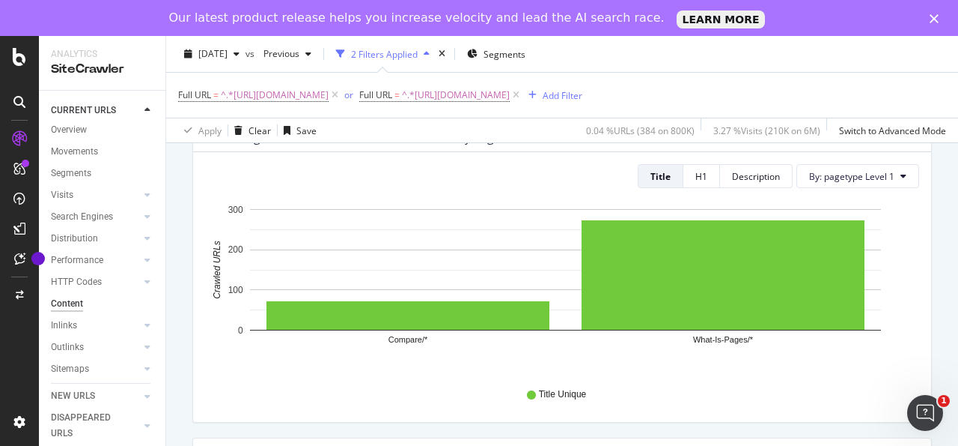
click at [397, 273] on rect "A chart." at bounding box center [565, 269] width 631 height 121
click at [696, 176] on div "H1" at bounding box center [702, 176] width 12 height 13
click at [733, 179] on div "Description" at bounding box center [756, 176] width 48 height 13
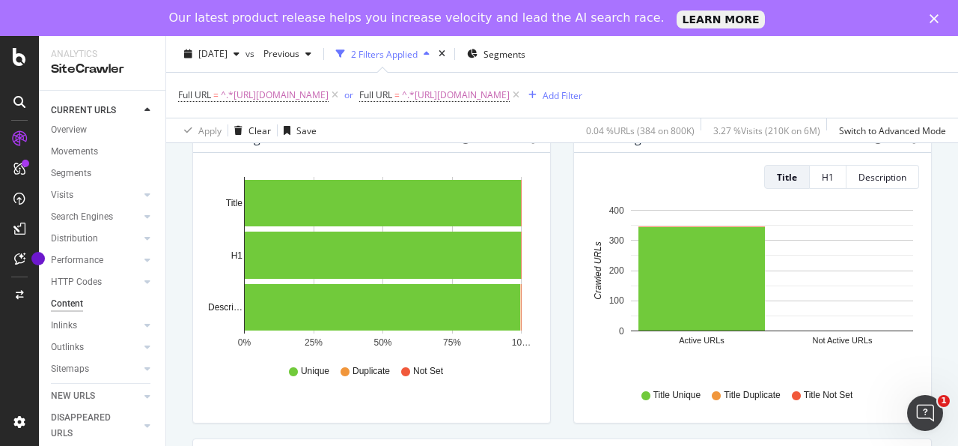
scroll to position [234, 0]
